Goal: Navigation & Orientation: Find specific page/section

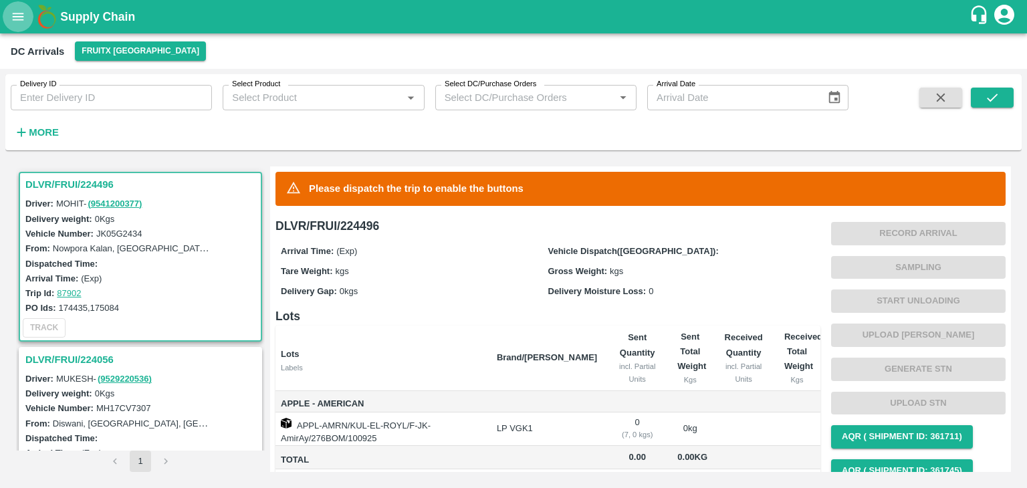
click at [15, 17] on icon "open drawer" at bounding box center [18, 16] width 15 height 15
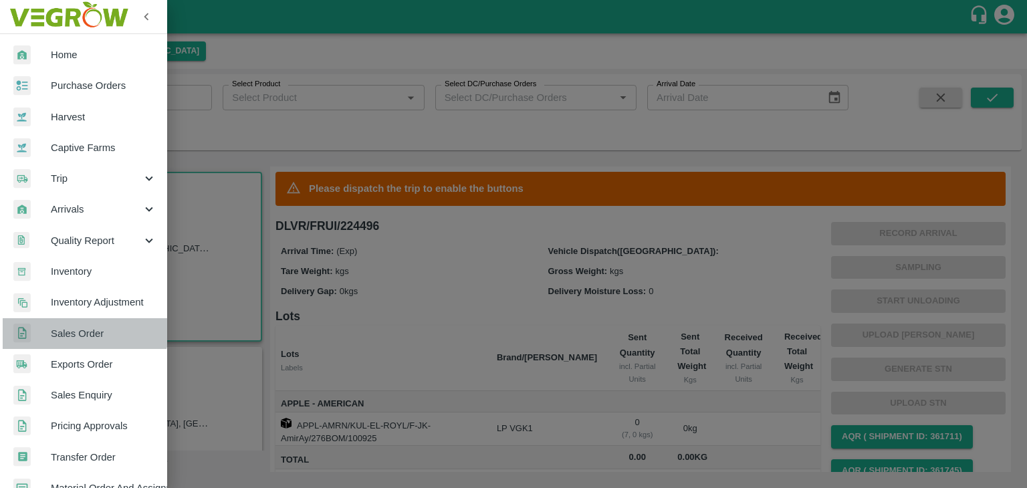
click at [84, 328] on span "Sales Order" at bounding box center [104, 333] width 106 height 15
